Goal: Task Accomplishment & Management: Complete application form

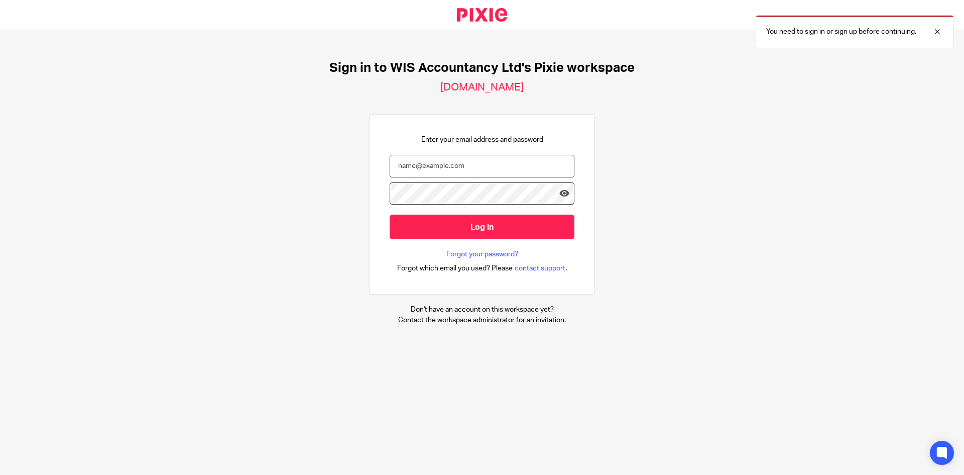
click at [442, 172] on input "email" at bounding box center [482, 166] width 185 height 23
click at [650, 131] on div "Sign in to WIS Accountancy Ltd's Pixie workspace [DOMAIN_NAME] Enter your email…" at bounding box center [482, 192] width 964 height 325
click at [445, 169] on input "email" at bounding box center [482, 166] width 185 height 23
paste input "[EMAIL_ADDRESS][DOMAIN_NAME]"
type input "[EMAIL_ADDRESS][DOMAIN_NAME]"
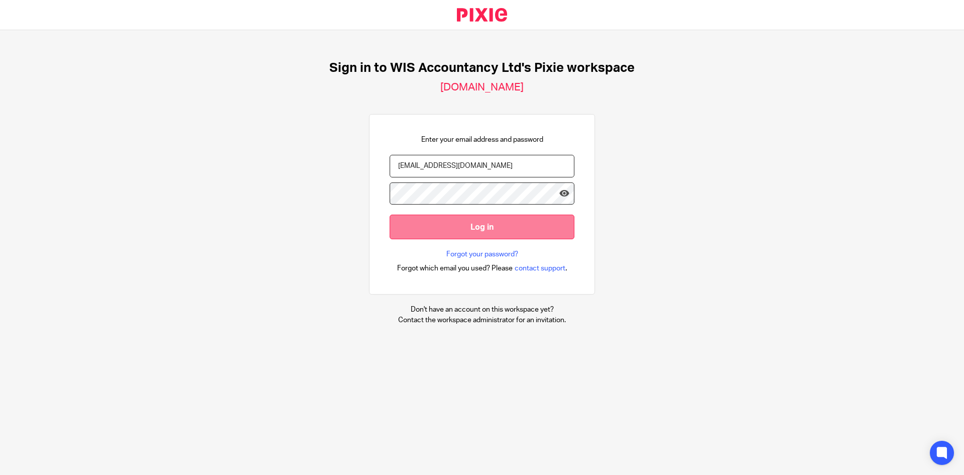
click at [445, 230] on input "Log in" at bounding box center [482, 226] width 185 height 25
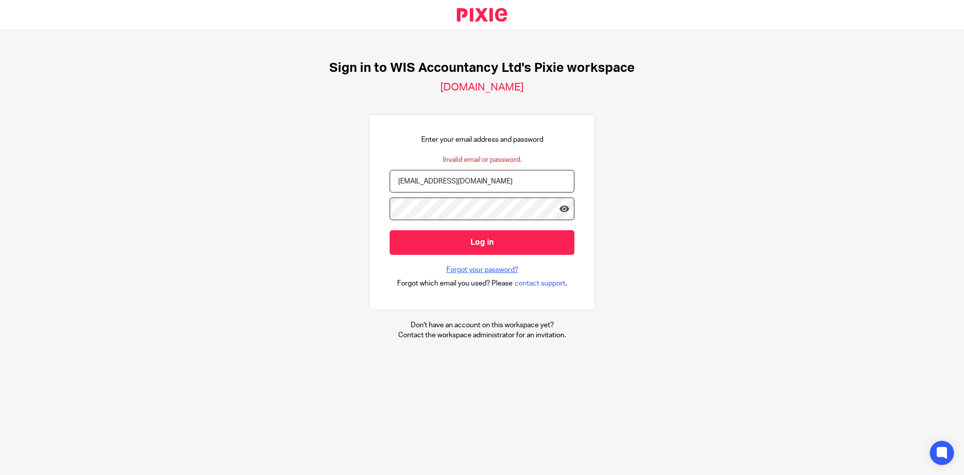
click at [468, 270] on link "Forgot your password?" at bounding box center [482, 270] width 72 height 10
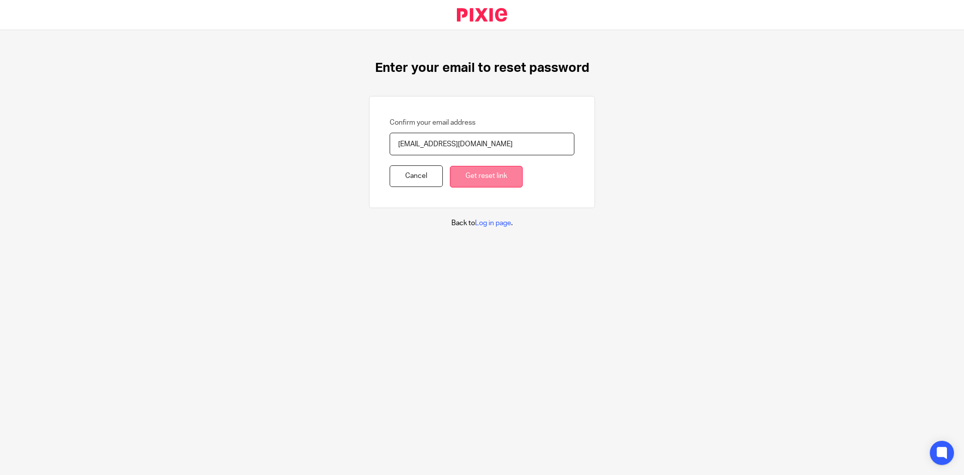
type input "[EMAIL_ADDRESS][DOMAIN_NAME]"
click at [464, 182] on input "Get reset link" at bounding box center [486, 177] width 73 height 22
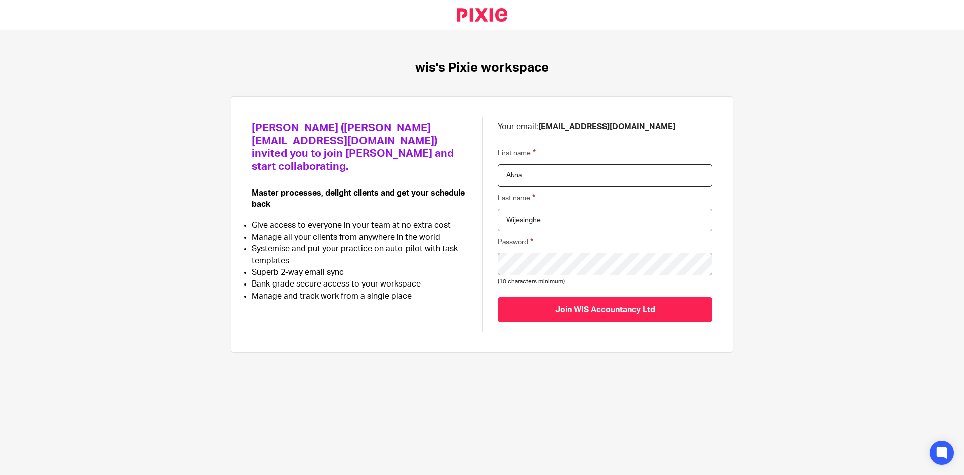
click at [498, 297] on input "Join WIS Accountancy Ltd" at bounding box center [605, 309] width 215 height 25
